Goal: Task Accomplishment & Management: Manage account settings

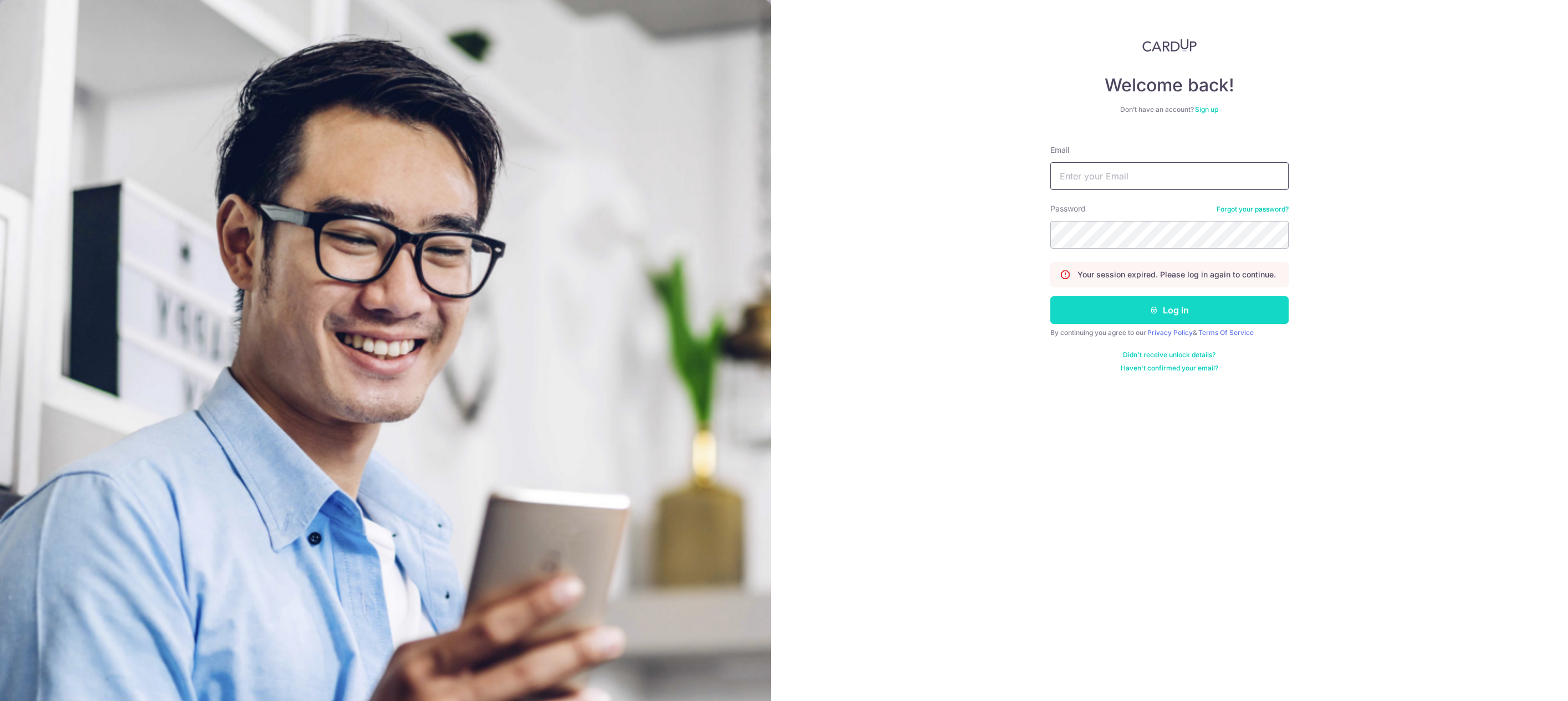
type input "[EMAIL_ADDRESS][DOMAIN_NAME]"
click at [1147, 318] on button "Log in" at bounding box center [1169, 310] width 238 height 28
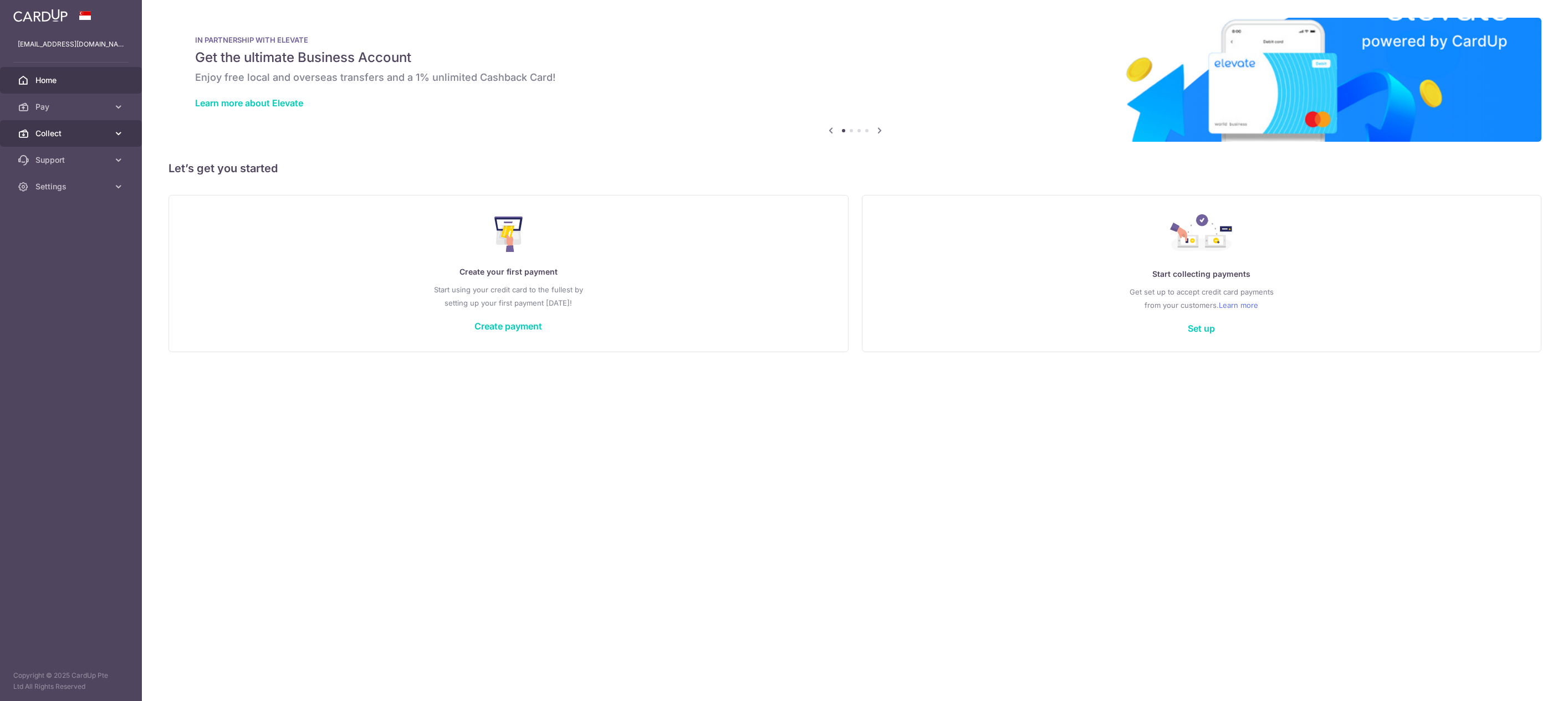
click at [83, 134] on span "Collect" at bounding box center [72, 133] width 73 height 11
click at [62, 156] on span "Dashboard" at bounding box center [72, 160] width 73 height 11
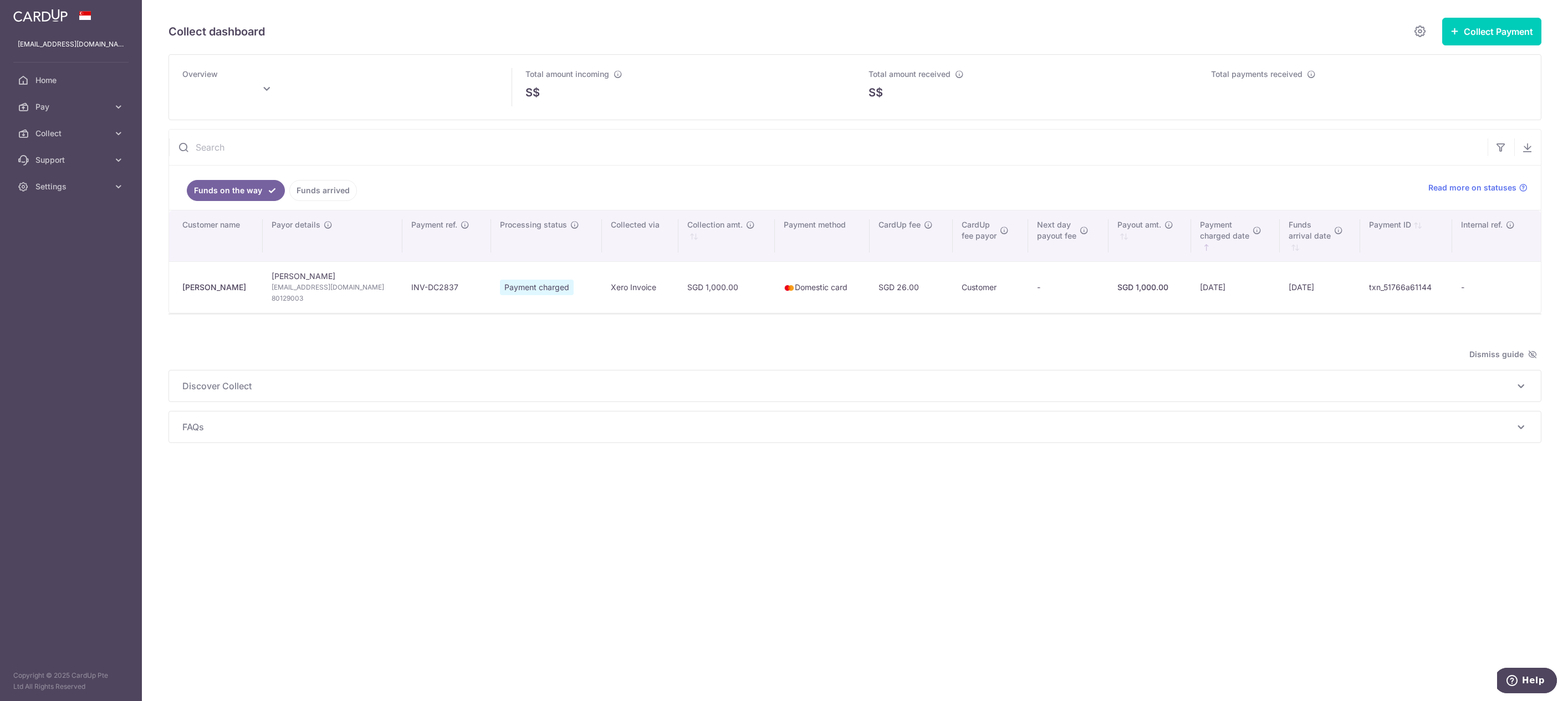
type input "[DATE]"
